Goal: Information Seeking & Learning: Find contact information

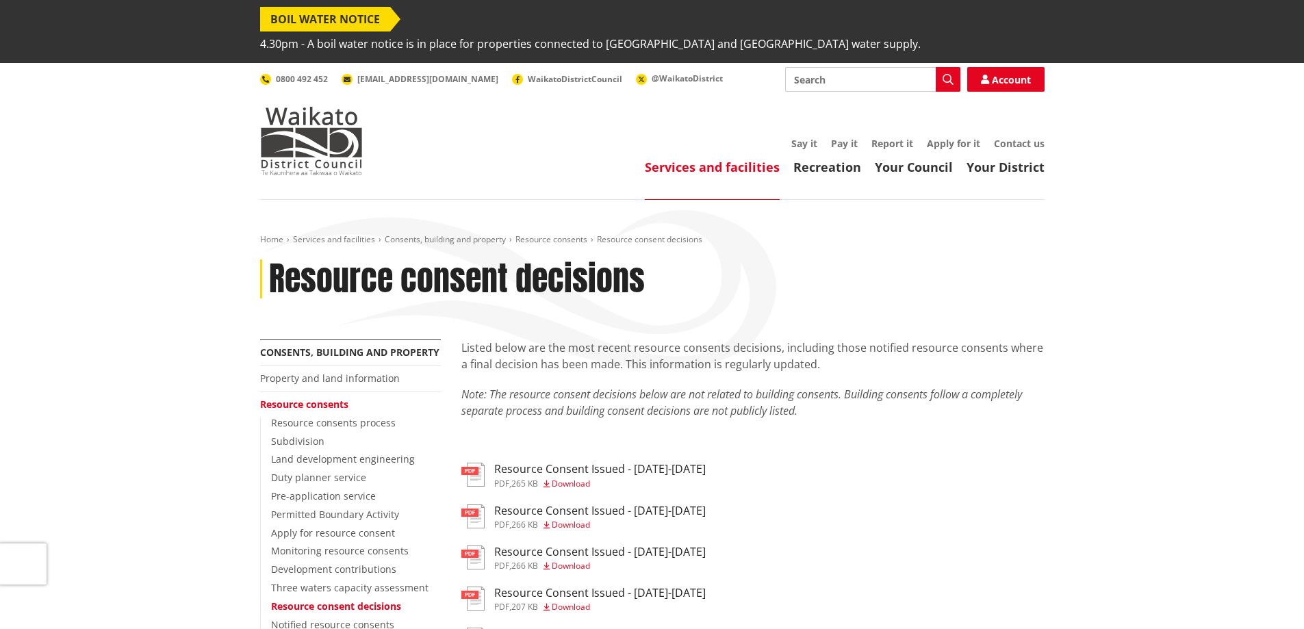
click at [317, 398] on link "Resource consents" at bounding box center [304, 404] width 88 height 13
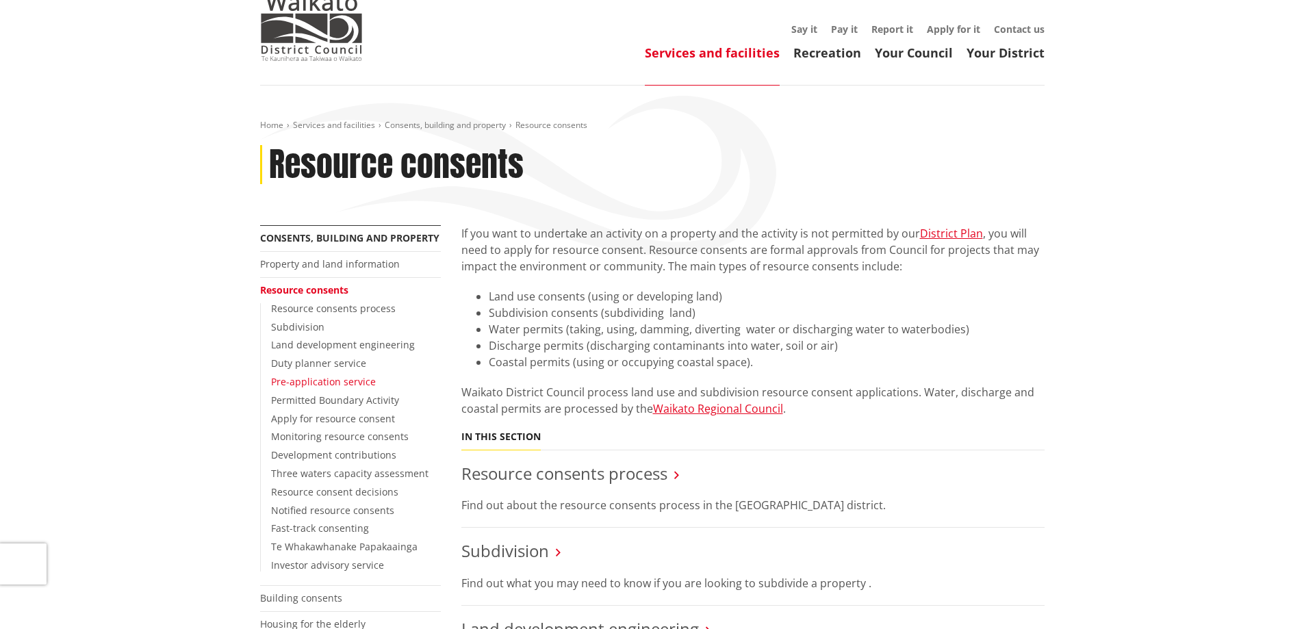
scroll to position [137, 0]
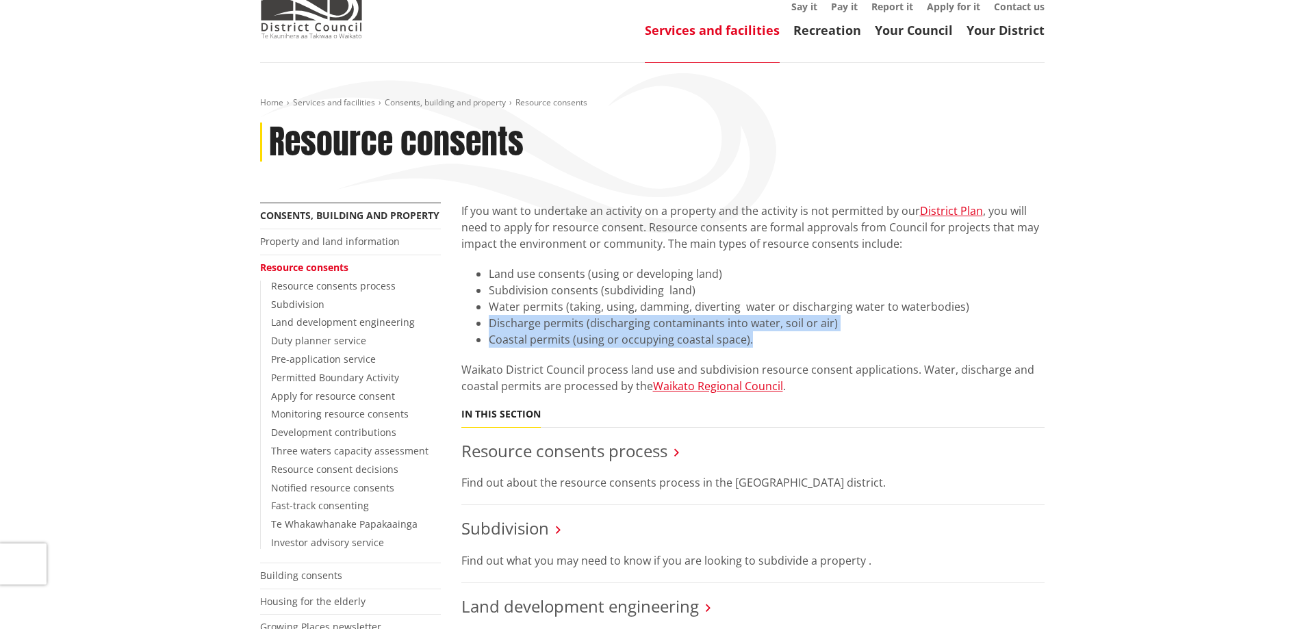
drag, startPoint x: 489, startPoint y: 300, endPoint x: 843, endPoint y: 313, distance: 353.4
click at [843, 313] on ul "Land use consents (using or developing land)​ Subdivision consents (subdividing…" at bounding box center [752, 307] width 583 height 82
click at [843, 331] on li "Coastal permits (using or occupying coastal space).​" at bounding box center [767, 339] width 556 height 16
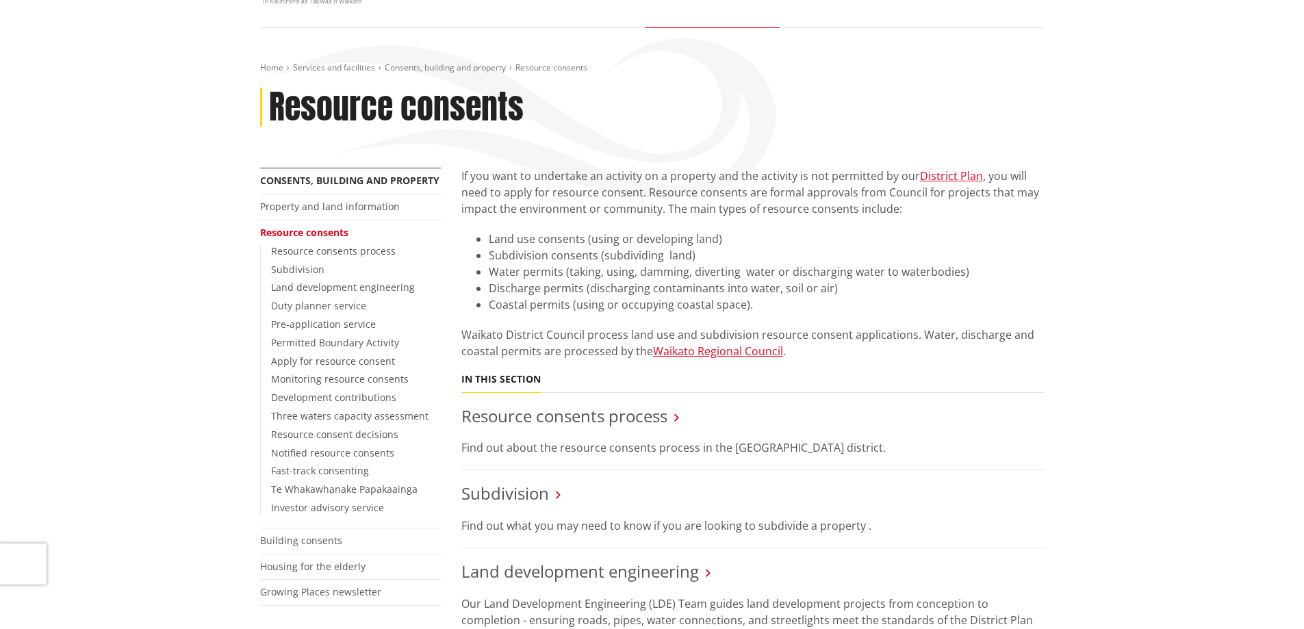
scroll to position [205, 0]
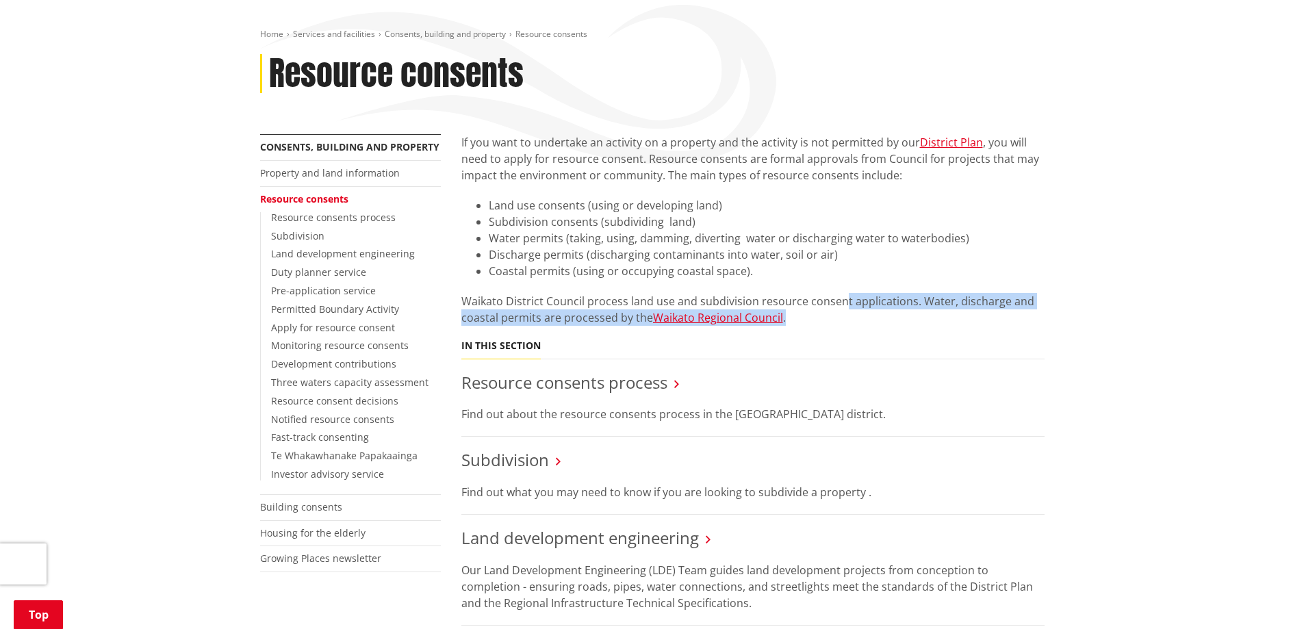
drag, startPoint x: 840, startPoint y: 274, endPoint x: 858, endPoint y: 298, distance: 29.3
click at [858, 298] on p "Waikato District Council process land use and subdivision resource consent appl…" at bounding box center [752, 309] width 583 height 33
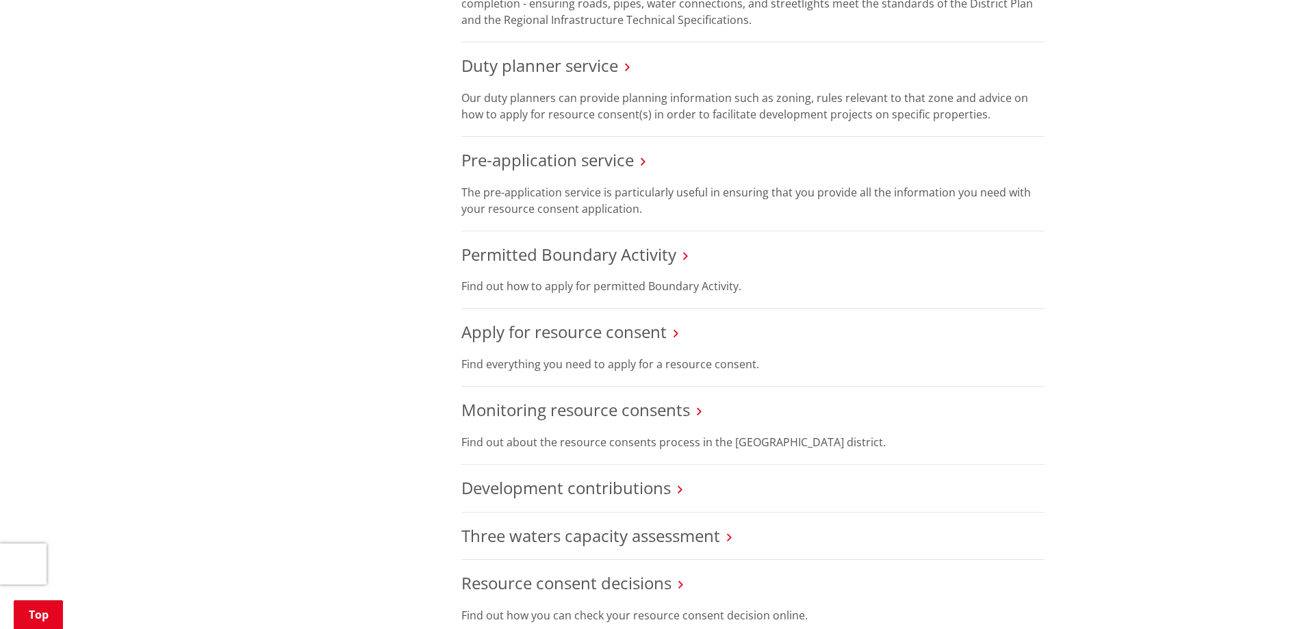
scroll to position [821, 0]
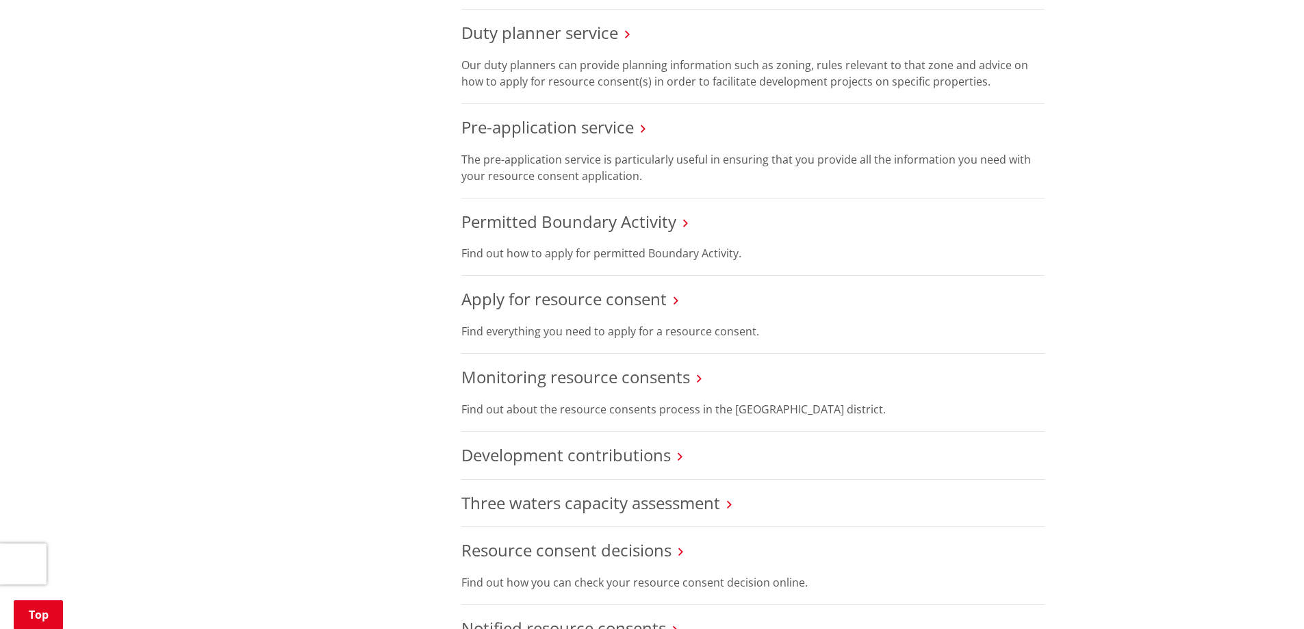
click at [344, 354] on div "More from this section Consents, building and property Property and land inform…" at bounding box center [652, 330] width 805 height 1625
click at [548, 210] on link "Permitted Boundary Activity" at bounding box center [568, 221] width 215 height 23
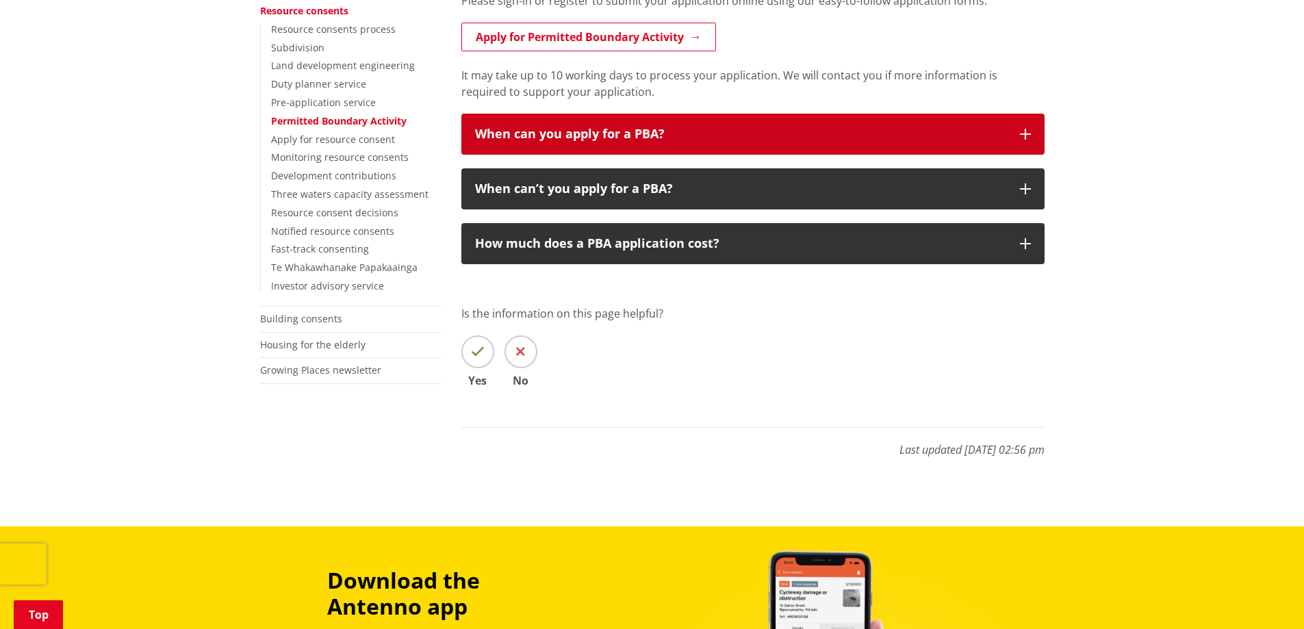
scroll to position [274, 0]
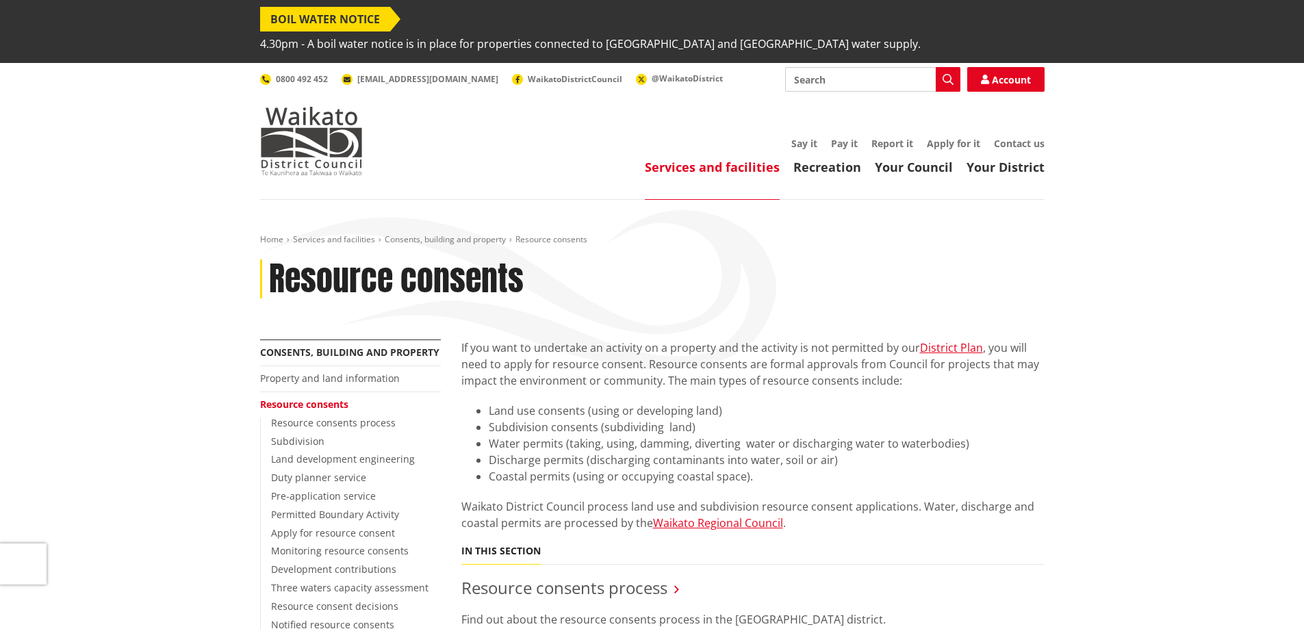
click at [1016, 111] on div "Toggle search Toggle navigation Services and facilities Recreation Your Council…" at bounding box center [652, 121] width 805 height 108
click at [1014, 137] on link "Contact us" at bounding box center [1019, 143] width 51 height 13
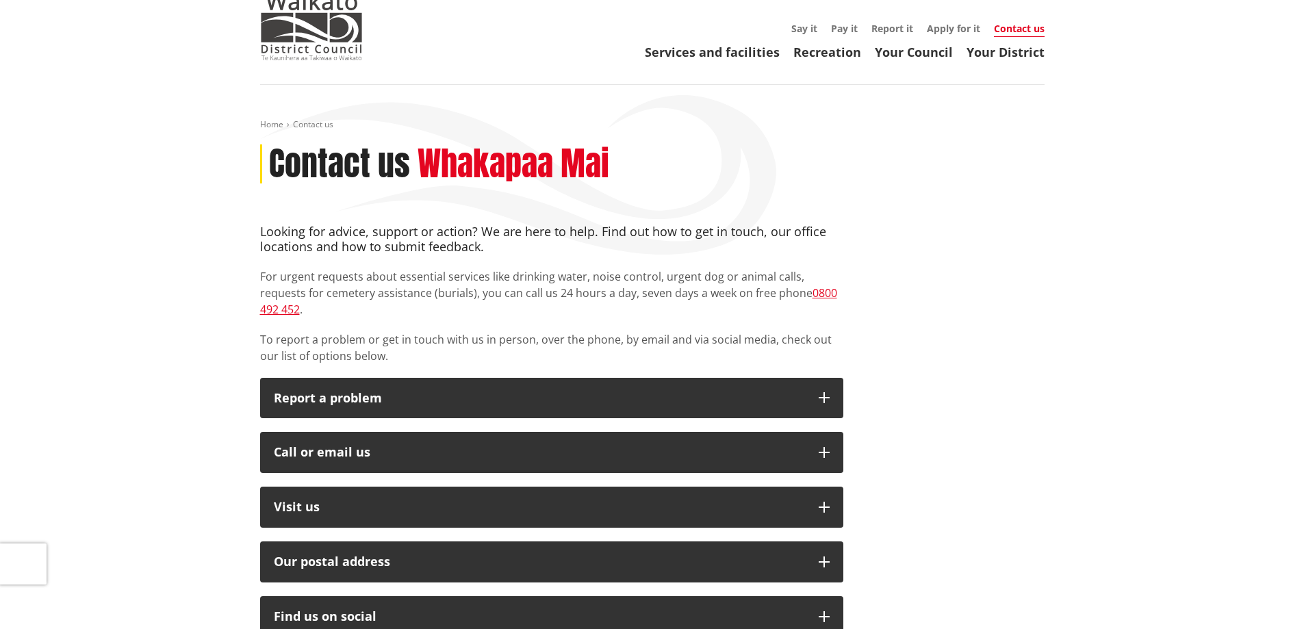
scroll to position [137, 0]
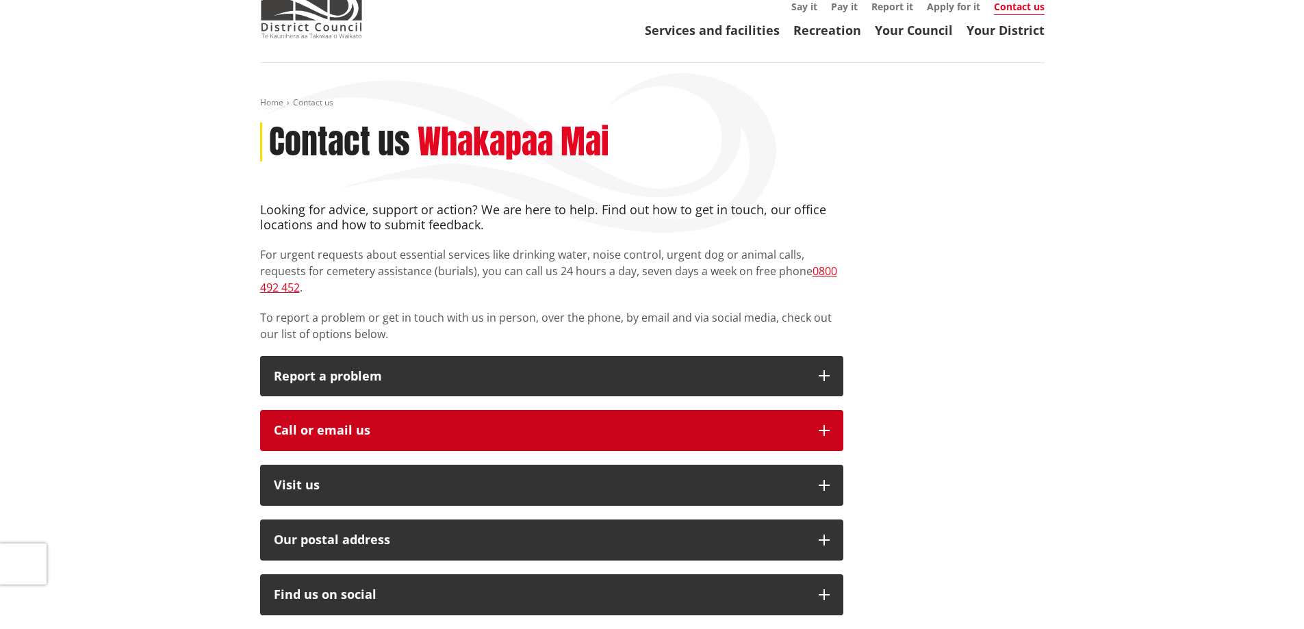
click at [542, 424] on div "Call or email us" at bounding box center [539, 431] width 531 height 14
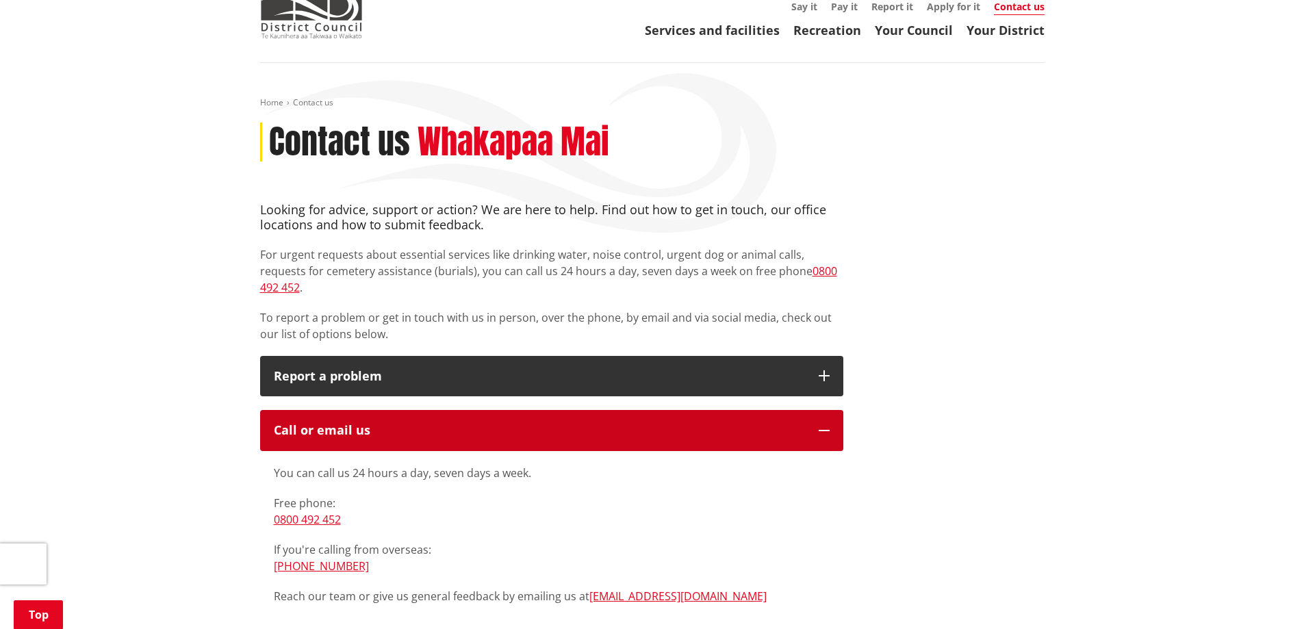
scroll to position [274, 0]
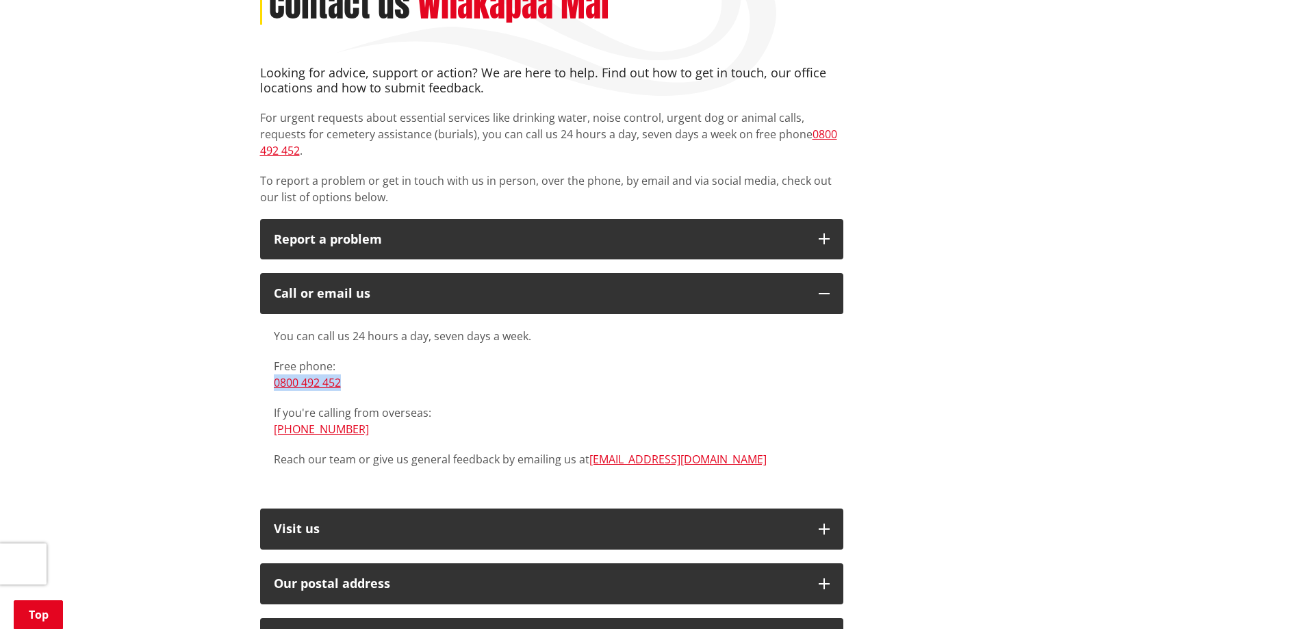
drag, startPoint x: 365, startPoint y: 348, endPoint x: 266, endPoint y: 345, distance: 98.6
click at [266, 345] on div "You can call us 24 hours a day, seven days a week. Free phone: [PHONE_NUMBER] I…" at bounding box center [551, 404] width 583 height 181
copy link "0800 492 452"
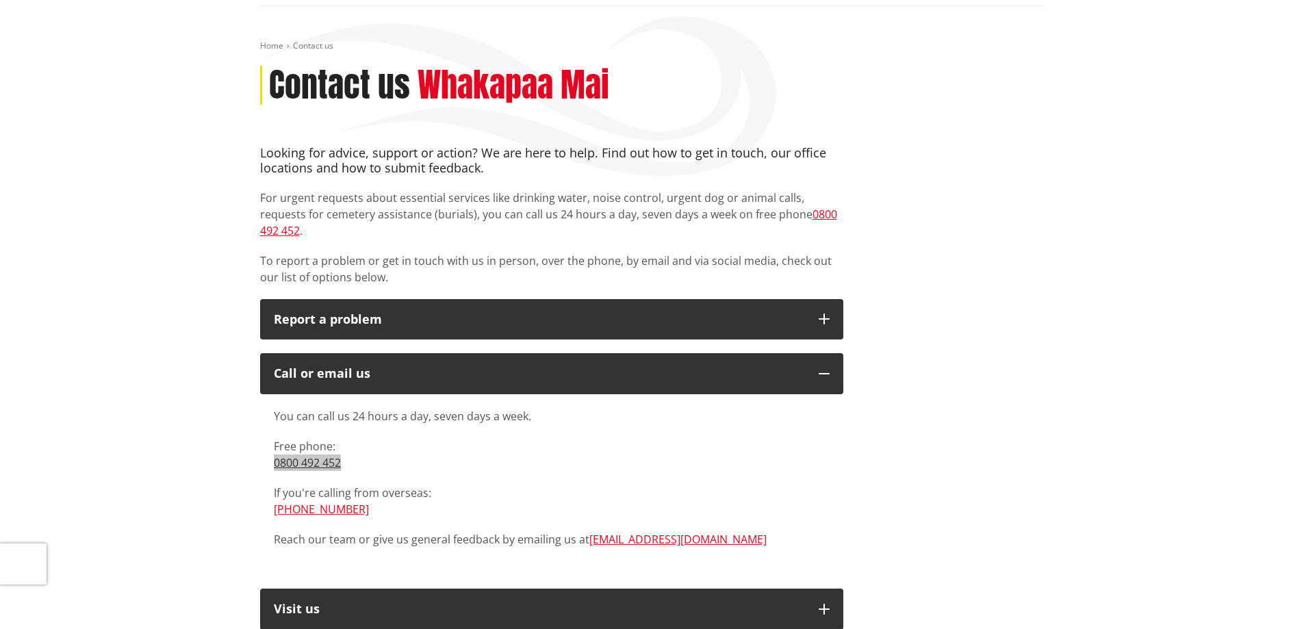
scroll to position [0, 0]
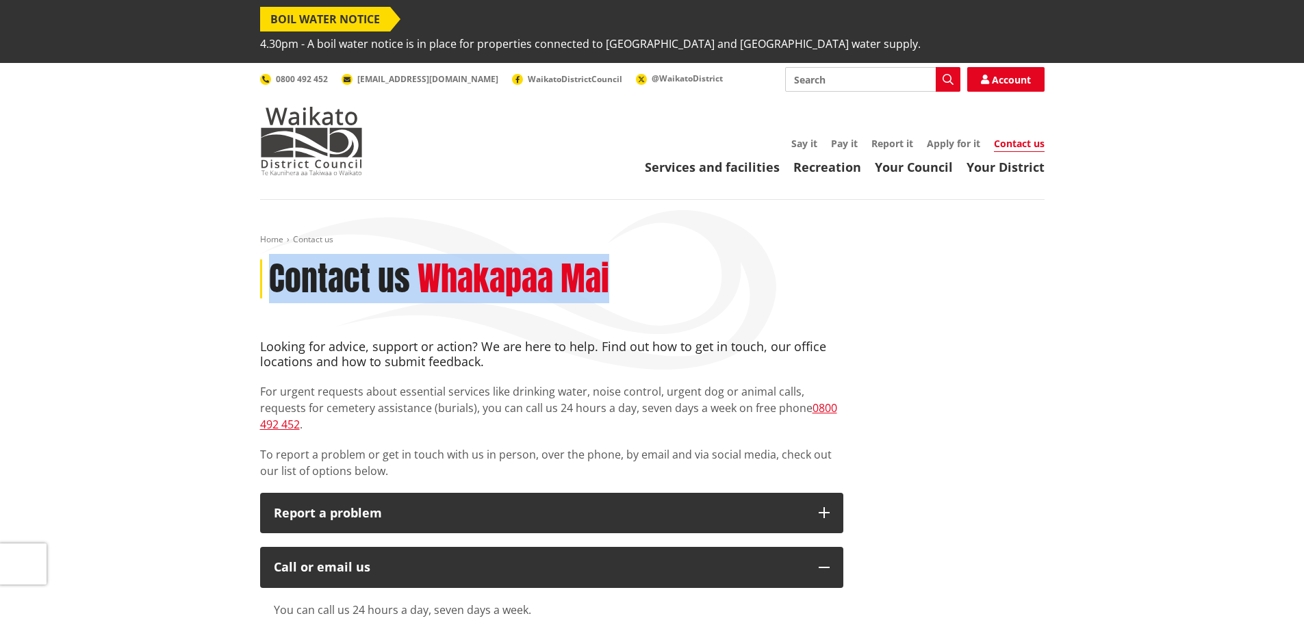
drag, startPoint x: 271, startPoint y: 251, endPoint x: 612, endPoint y: 261, distance: 341.0
click at [612, 261] on div "Contact us Whakapaa Mai" at bounding box center [652, 279] width 784 height 40
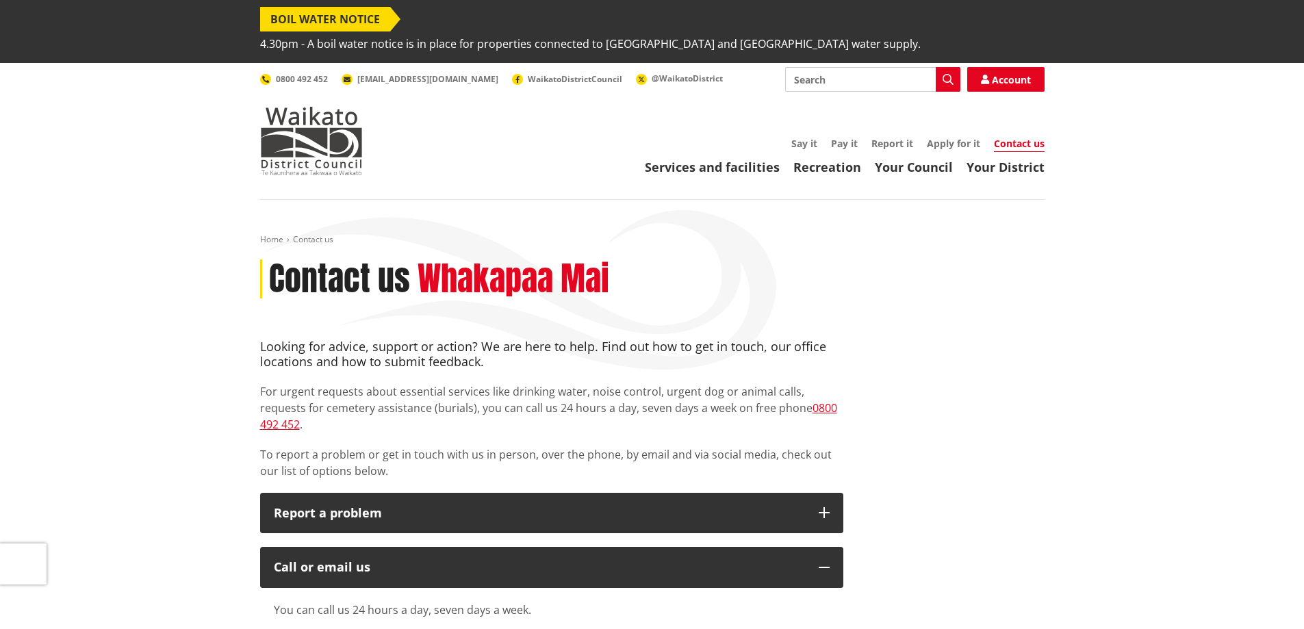
click at [614, 261] on div "Contact us Whakapaa Mai" at bounding box center [652, 279] width 784 height 40
